Goal: Task Accomplishment & Management: Use online tool/utility

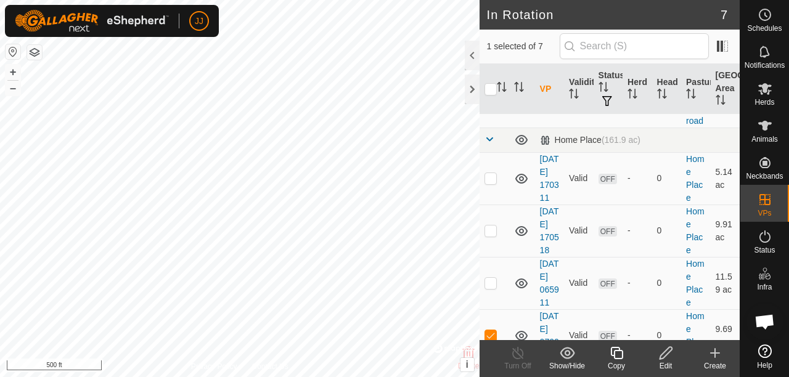
scroll to position [247, 0]
click at [493, 182] on p-checkbox at bounding box center [490, 178] width 12 height 10
checkbox input "true"
click at [493, 235] on p-checkbox at bounding box center [490, 230] width 12 height 10
checkbox input "true"
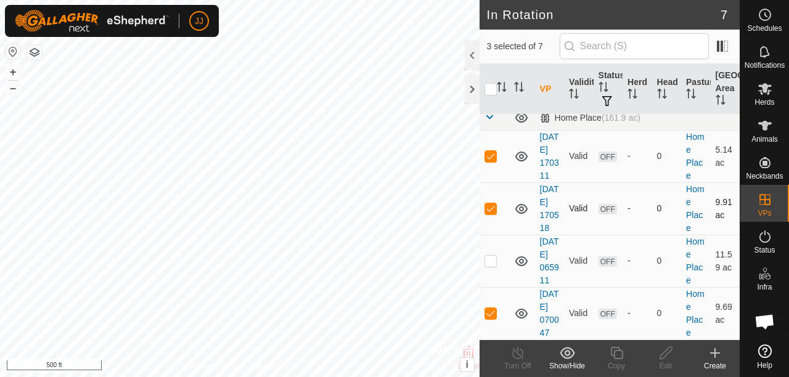
scroll to position [369, 0]
click at [488, 256] on p-checkbox at bounding box center [490, 261] width 12 height 10
checkbox input "true"
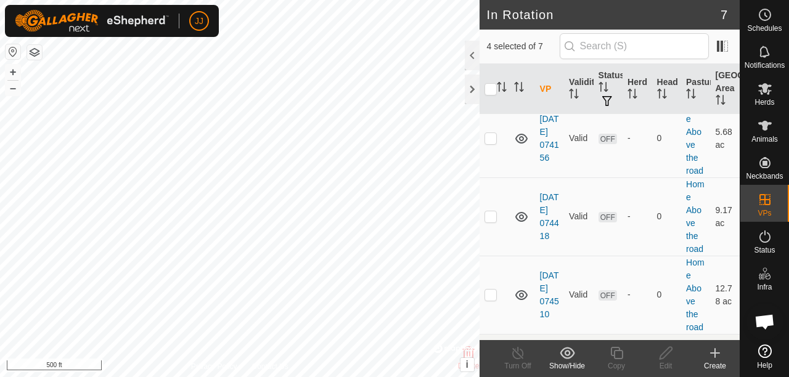
scroll to position [0, 0]
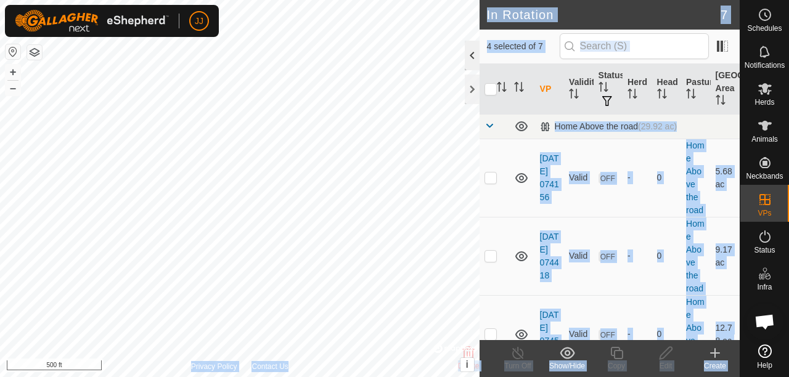
click at [376, 63] on div "In Rotation 7 4 selected of 7 VP Validity Status Herd Head Pasture [GEOGRAPHIC_…" at bounding box center [370, 188] width 740 height 377
click at [468, 55] on div at bounding box center [472, 56] width 15 height 30
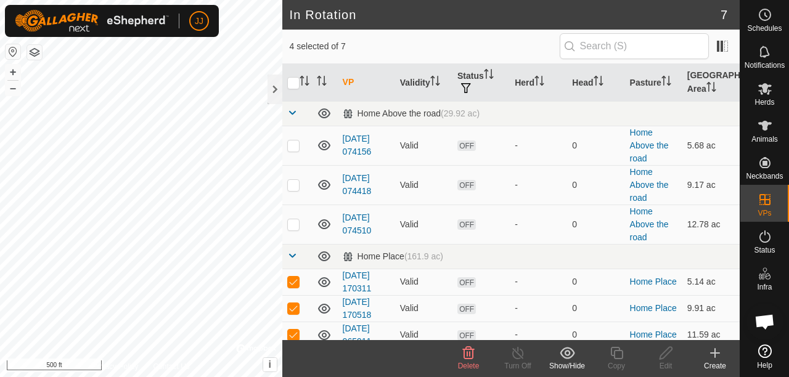
click at [462, 356] on icon at bounding box center [468, 353] width 15 height 15
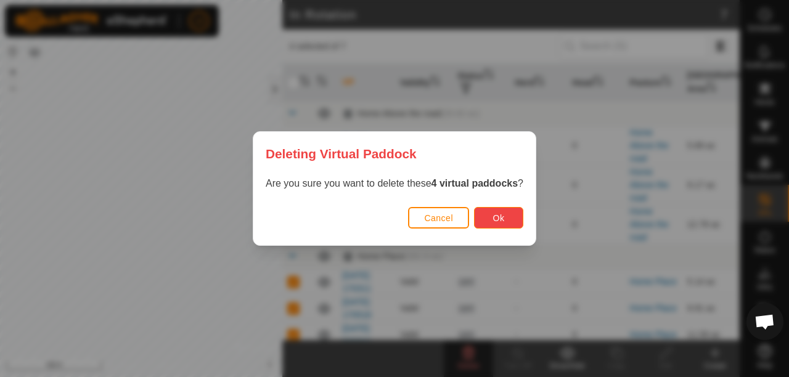
click at [482, 219] on button "Ok" at bounding box center [498, 218] width 49 height 22
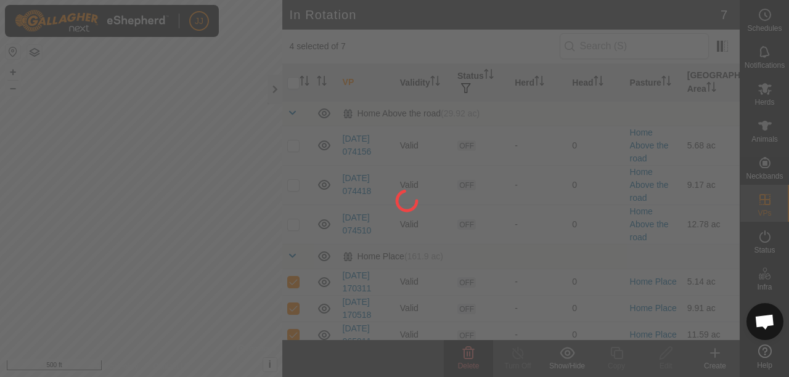
checkbox input "false"
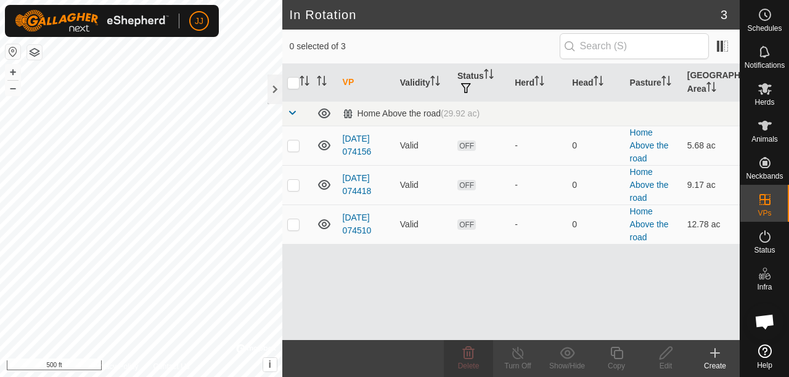
click at [721, 356] on icon at bounding box center [715, 353] width 15 height 15
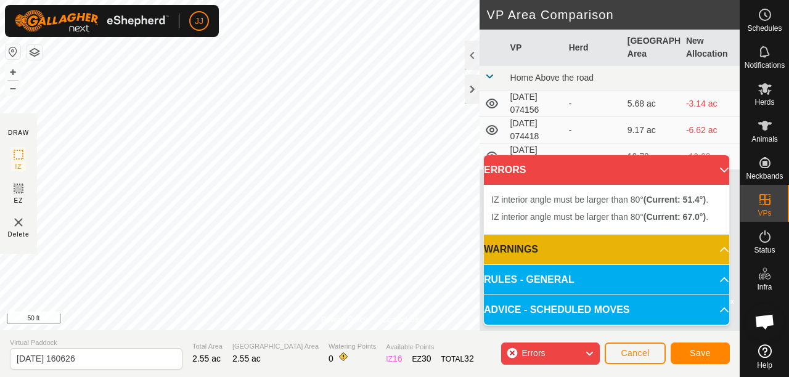
click at [402, 364] on div "Privacy Policy Contact Us + – ⇧ i © Mapbox , © OpenStreetMap , Improve this map…" at bounding box center [370, 188] width 740 height 377
click at [361, 342] on div "Privacy Policy Contact Us + – ⇧ i © Mapbox , © OpenStreetMap , Improve this map…" at bounding box center [370, 188] width 740 height 377
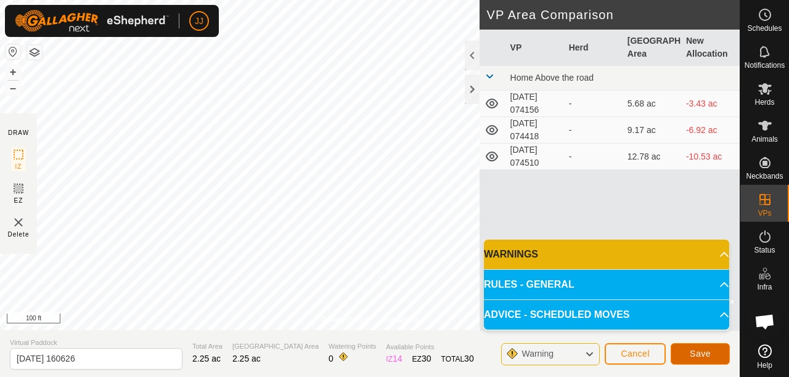
click at [698, 356] on span "Save" at bounding box center [700, 354] width 21 height 10
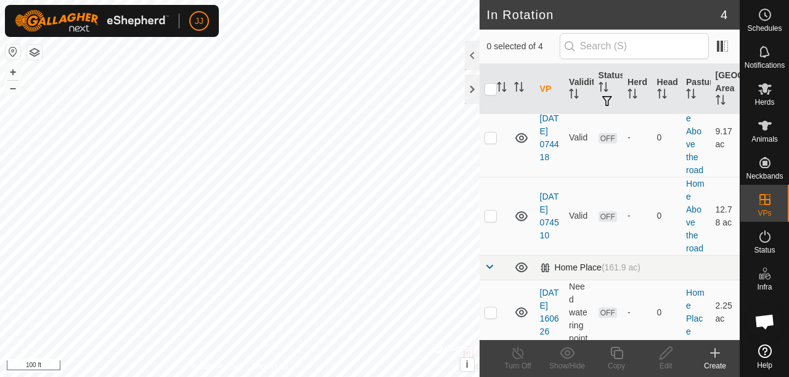
scroll to position [147, 0]
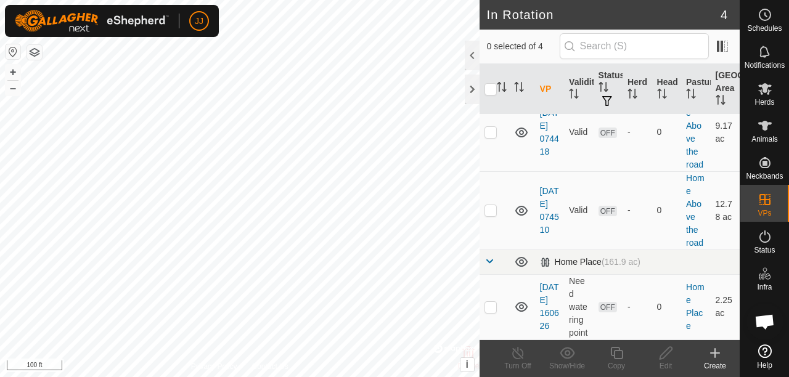
checkbox input "true"
click at [663, 355] on icon at bounding box center [665, 353] width 15 height 15
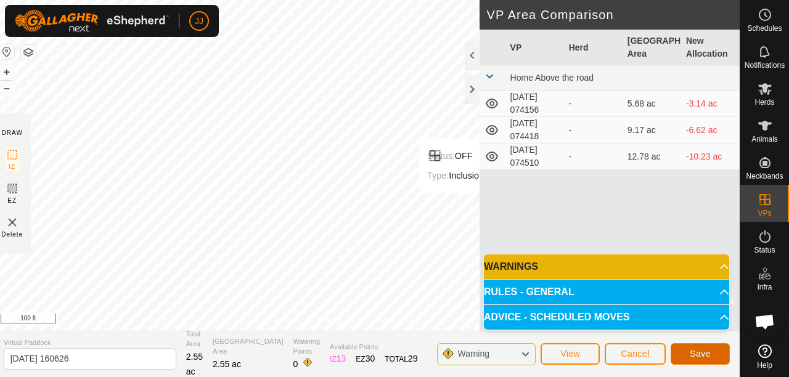
click at [693, 355] on span "Save" at bounding box center [700, 354] width 21 height 10
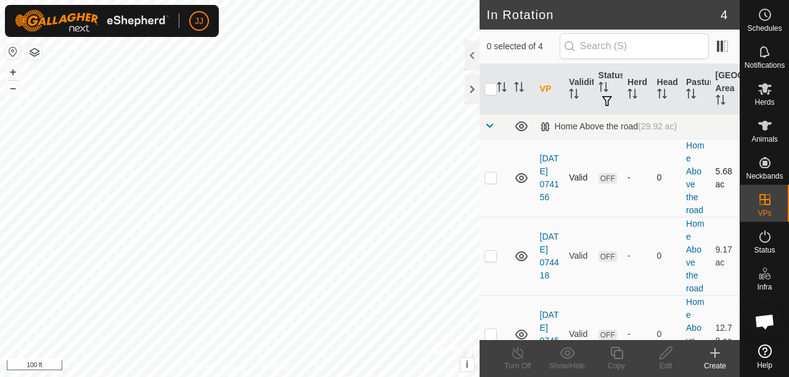
checkbox input "true"
click at [664, 363] on div "Edit" at bounding box center [665, 366] width 49 height 11
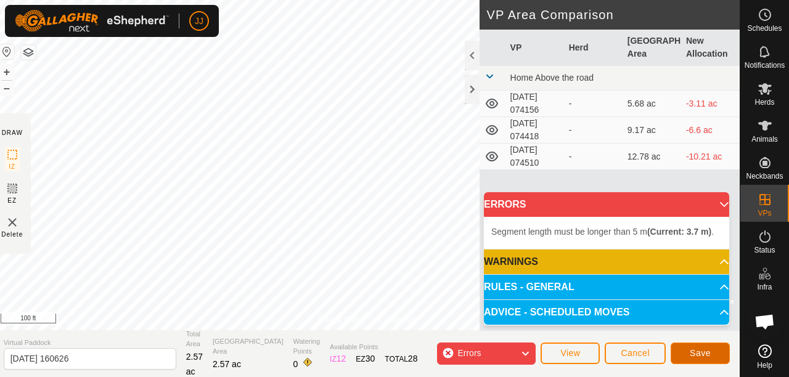
click at [684, 351] on button "Save" at bounding box center [700, 354] width 59 height 22
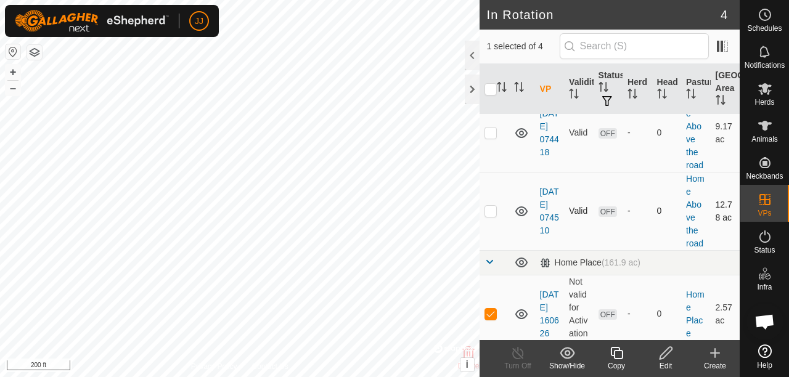
scroll to position [134, 0]
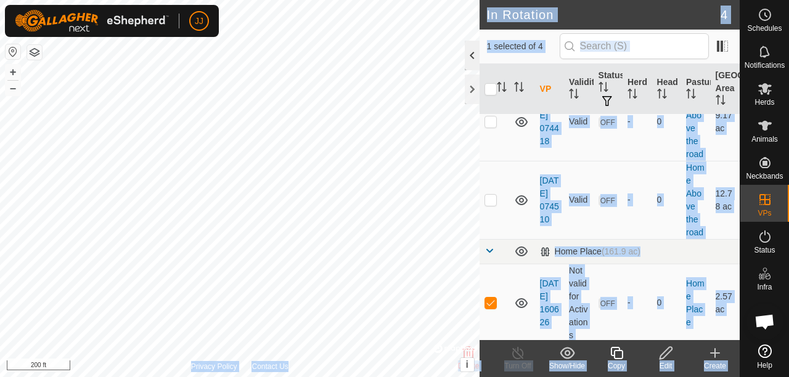
click at [396, 67] on div "In Rotation 4 1 selected of 4 VP Validity Status Herd Head Pasture Grazing Area…" at bounding box center [370, 188] width 740 height 377
click at [470, 55] on div at bounding box center [472, 56] width 15 height 30
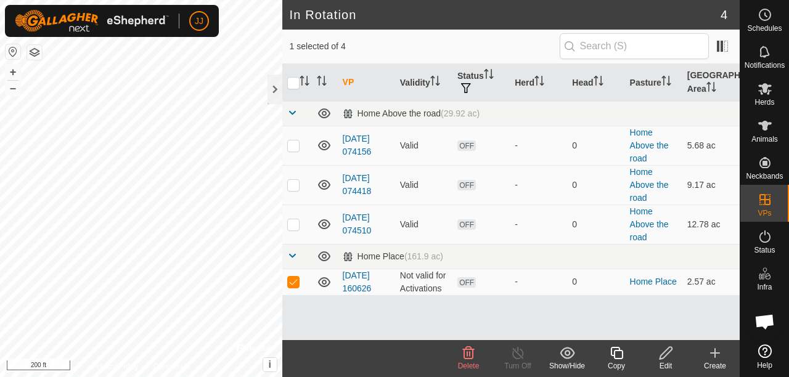
scroll to position [0, 0]
click at [274, 84] on div at bounding box center [275, 90] width 15 height 30
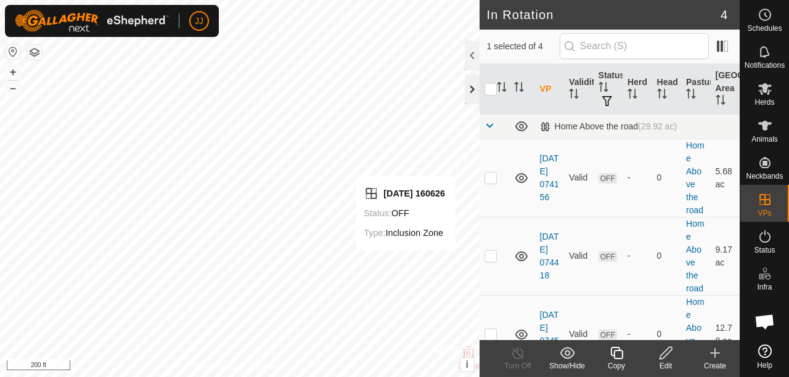
checkbox input "false"
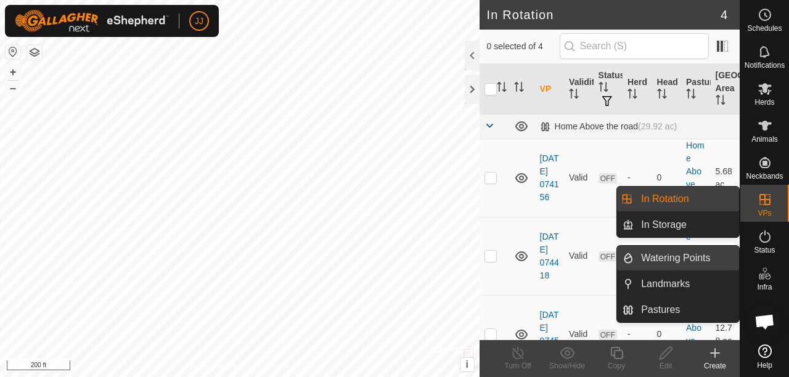
click at [660, 260] on link "Watering Points" at bounding box center [686, 258] width 105 height 25
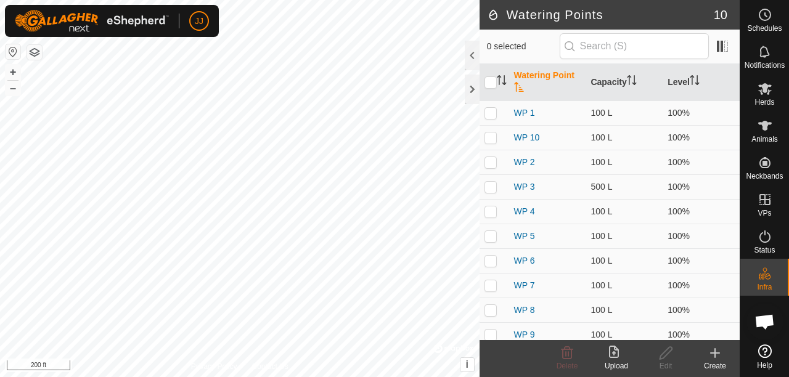
click at [716, 361] on div "Create" at bounding box center [714, 366] width 49 height 11
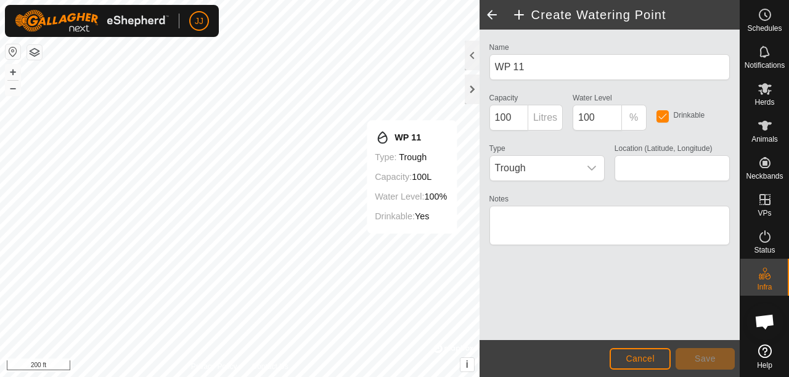
type input "45.809365, -120.889277"
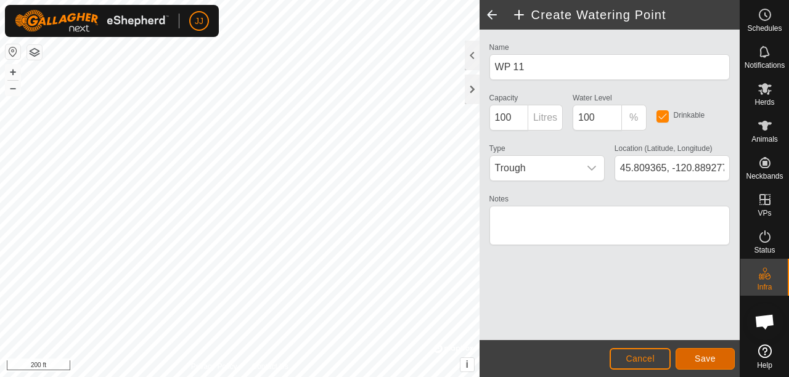
click at [711, 359] on span "Save" at bounding box center [705, 359] width 21 height 10
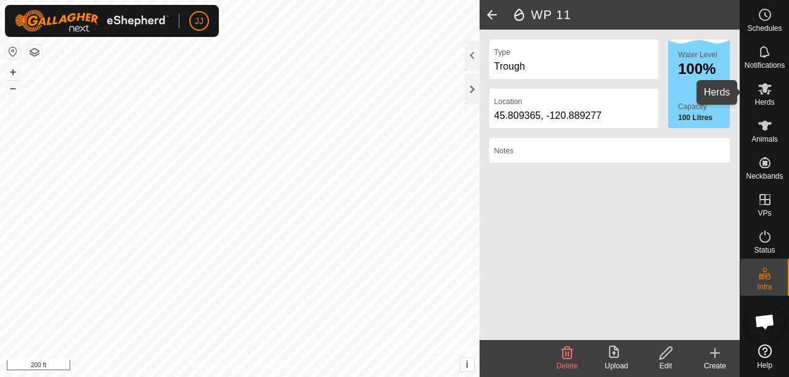
click at [761, 91] on icon at bounding box center [765, 89] width 14 height 12
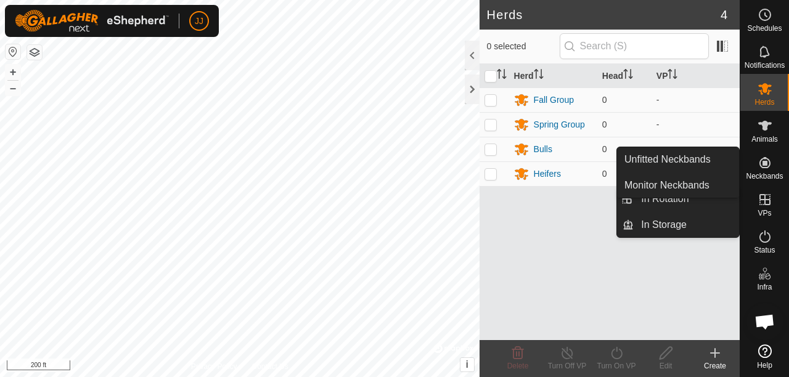
click at [676, 154] on link "Unfitted Neckbands" at bounding box center [678, 159] width 122 height 25
